Goal: Task Accomplishment & Management: Manage account settings

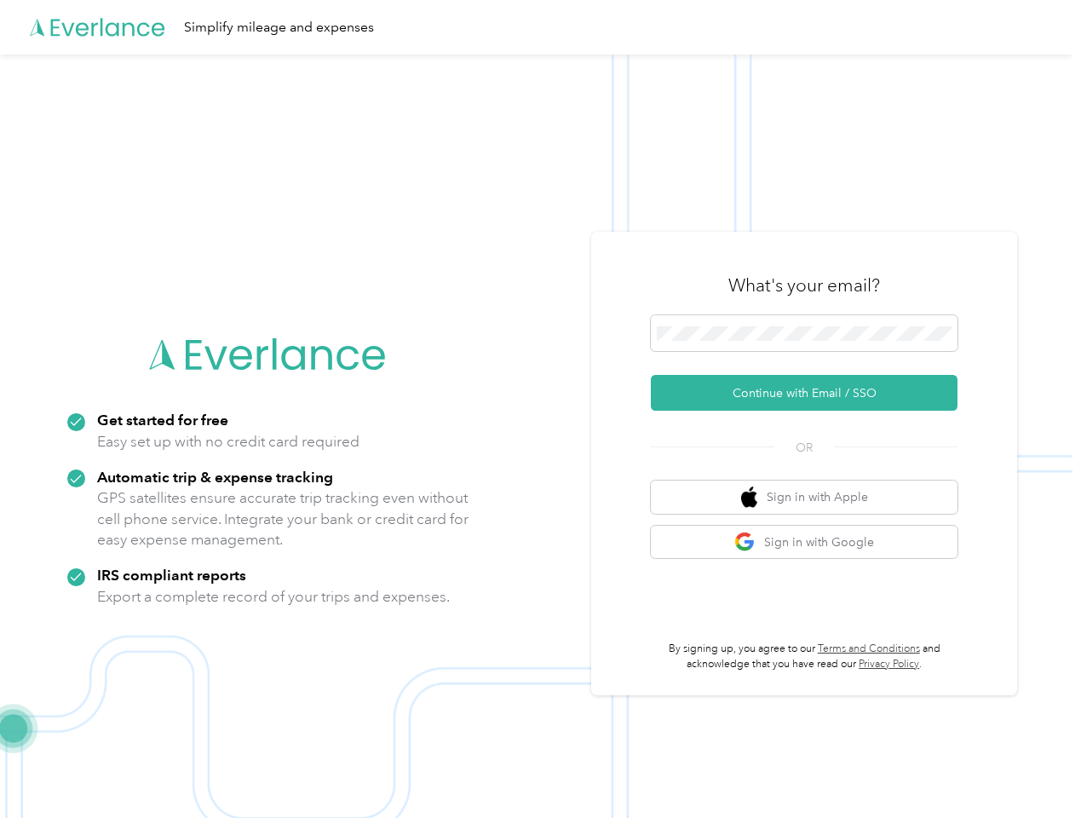
click at [540, 409] on img at bounding box center [536, 464] width 1072 height 818
click at [540, 27] on div "Simplify mileage and expenses" at bounding box center [536, 27] width 1072 height 55
click at [811, 393] on button "Continue with Email / SSO" at bounding box center [804, 393] width 307 height 36
click at [811, 497] on button "Sign in with Apple" at bounding box center [804, 496] width 307 height 33
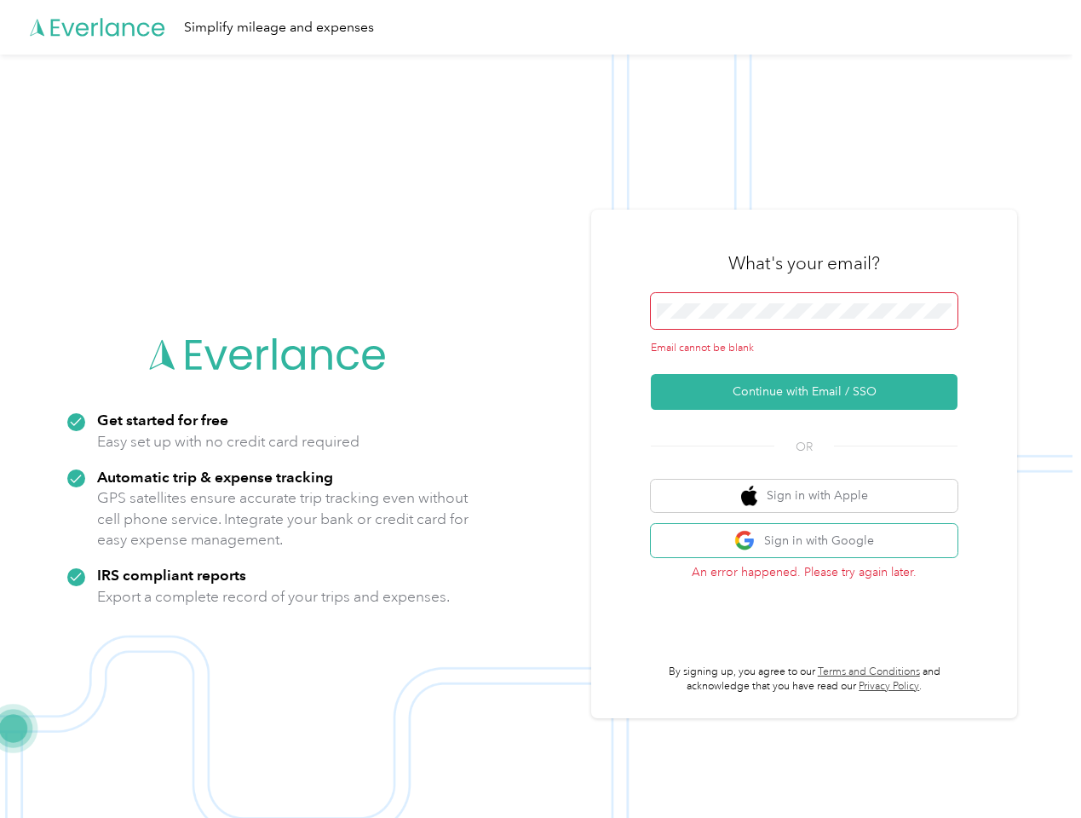
click at [811, 542] on button "Sign in with Google" at bounding box center [804, 540] width 307 height 33
